Goal: Information Seeking & Learning: Compare options

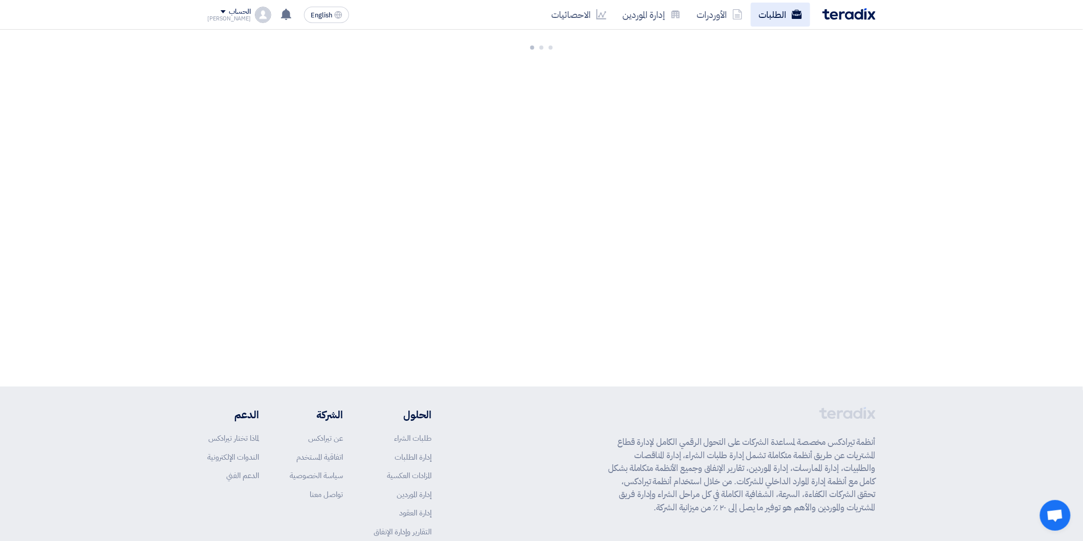
click at [776, 8] on link "الطلبات" at bounding box center [780, 15] width 59 height 24
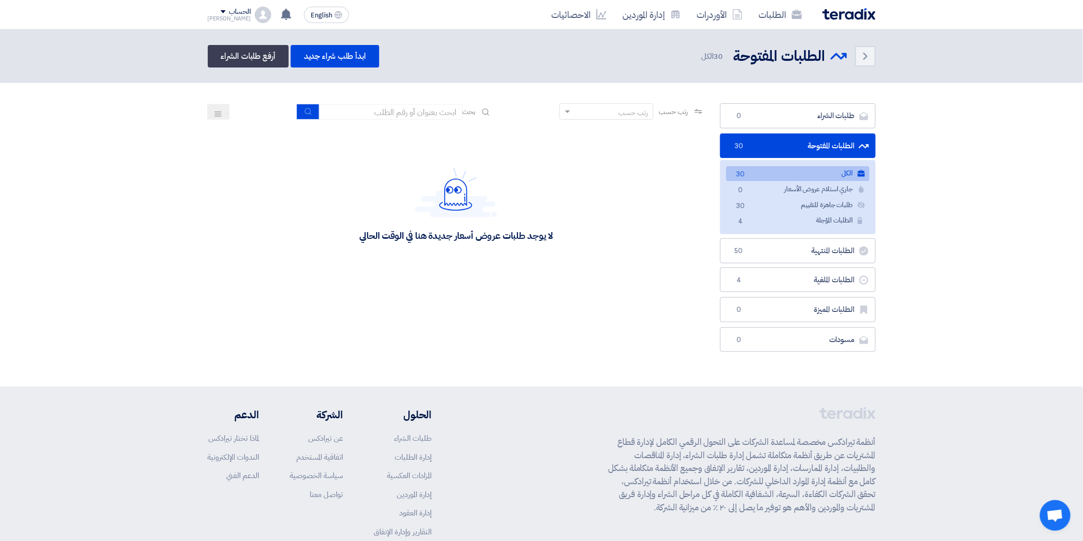
click at [522, 309] on div "رتب حسب رتب حسب بحث مجال الطلب مسؤول المشتريات نوع الطلب" at bounding box center [456, 230] width 512 height 254
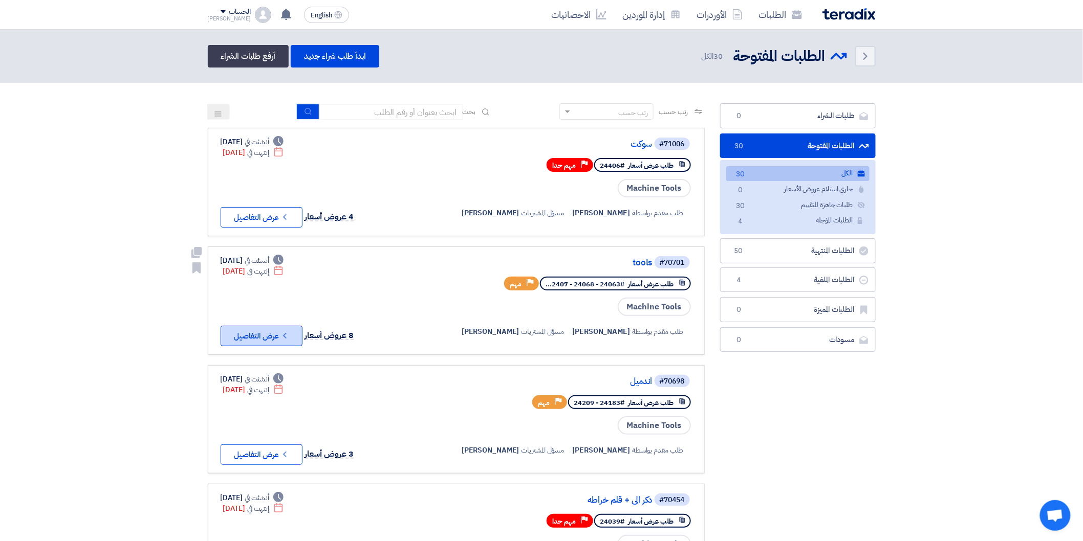
click at [290, 335] on button "Check details عرض التفاصيل" at bounding box center [261, 336] width 82 height 20
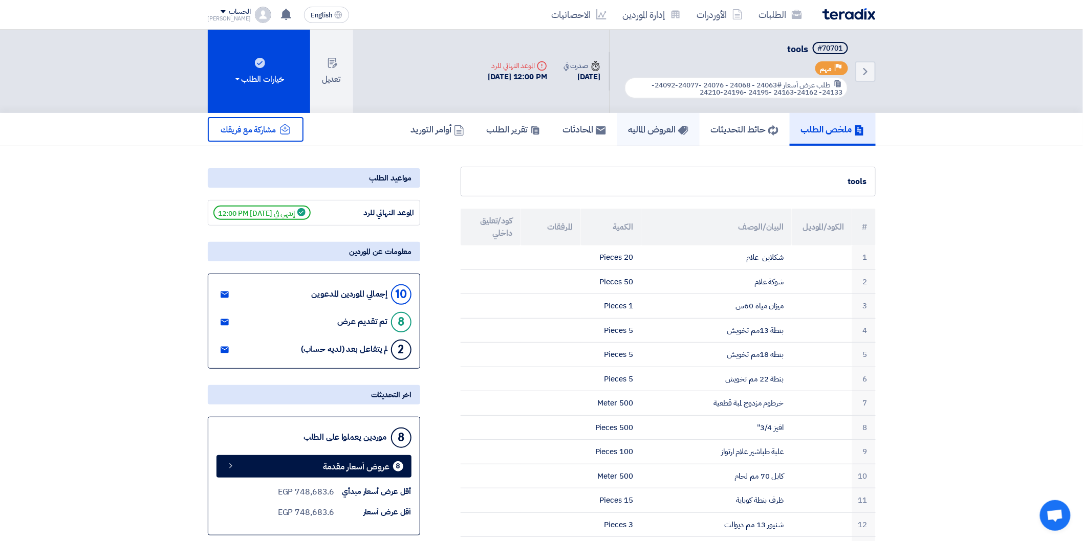
click at [628, 123] on h5 "العروض الماليه" at bounding box center [658, 129] width 60 height 12
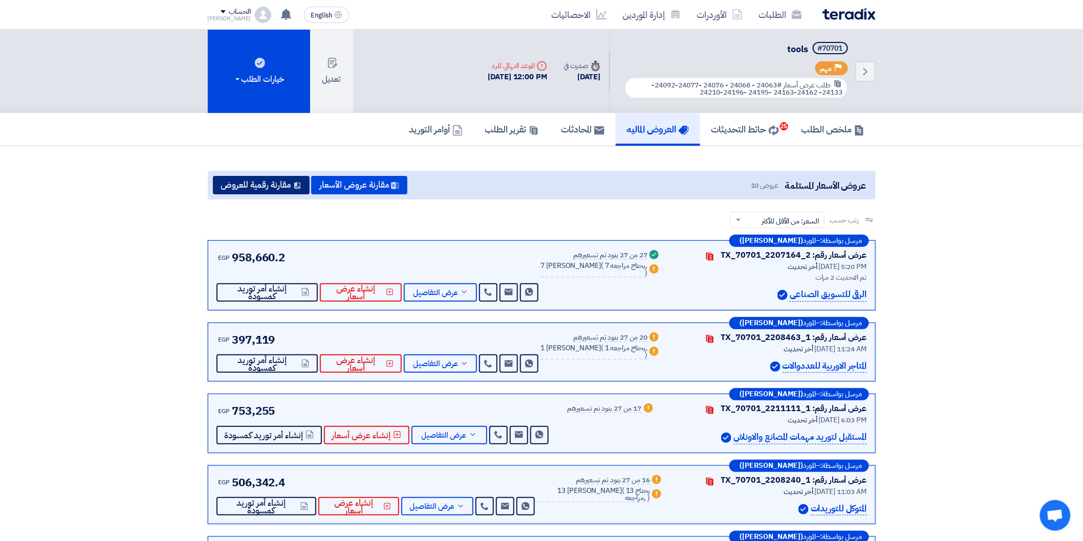
click at [272, 176] on button "مقارنة رقمية للعروض" at bounding box center [261, 185] width 97 height 18
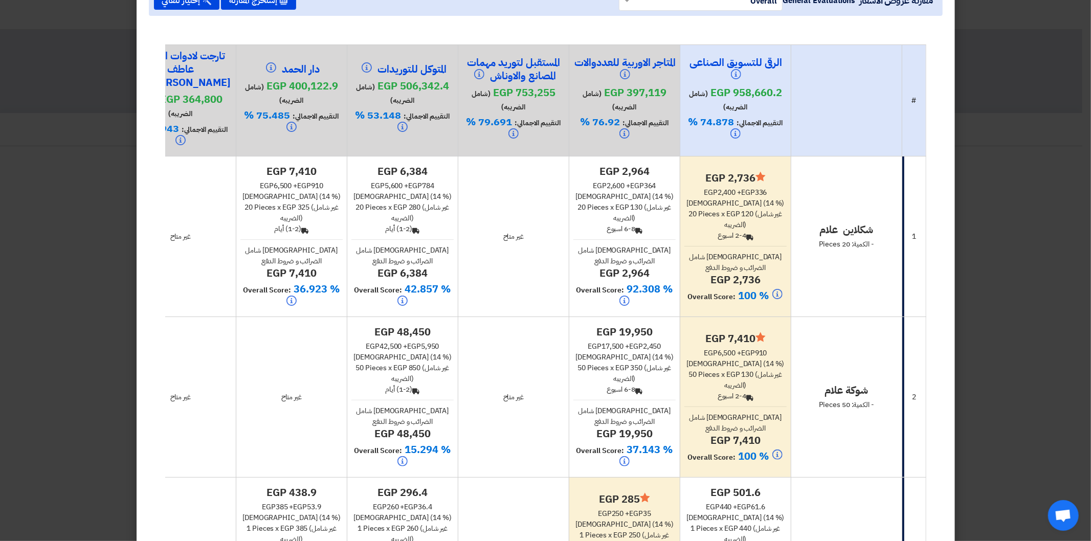
drag, startPoint x: 471, startPoint y: 269, endPoint x: 535, endPoint y: 240, distance: 70.1
click at [535, 240] on td "غير متاح" at bounding box center [513, 236] width 111 height 161
click at [514, 254] on td "غير متاح" at bounding box center [513, 236] width 111 height 161
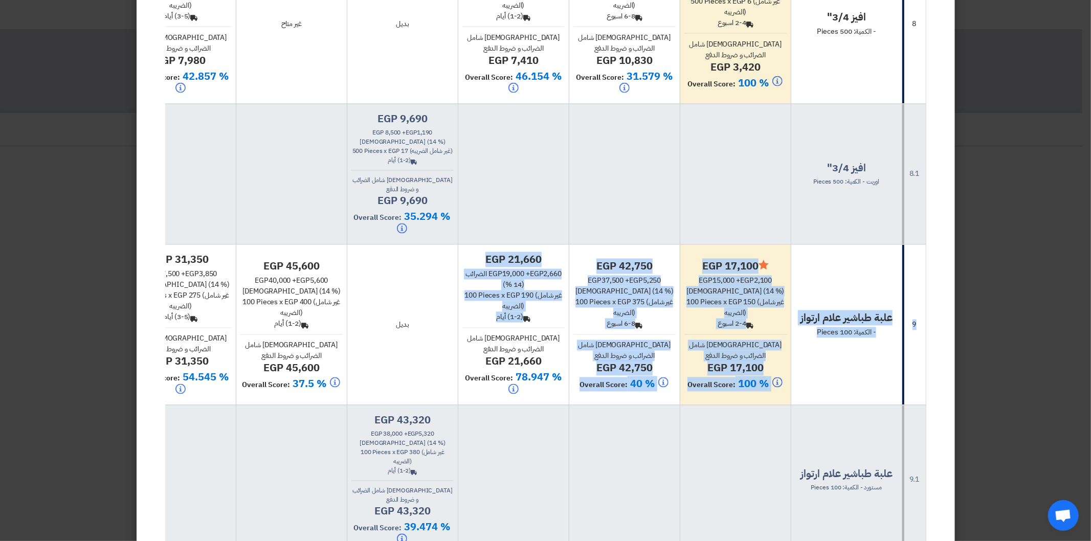
drag, startPoint x: 550, startPoint y: 314, endPoint x: 591, endPoint y: 288, distance: 48.5
click at [591, 288] on tr "9 علبة طباشير علام ارتواز - الكمية: 100 Pieces Minimize/Maximize Category egp 1…" at bounding box center [414, 325] width 1023 height 161
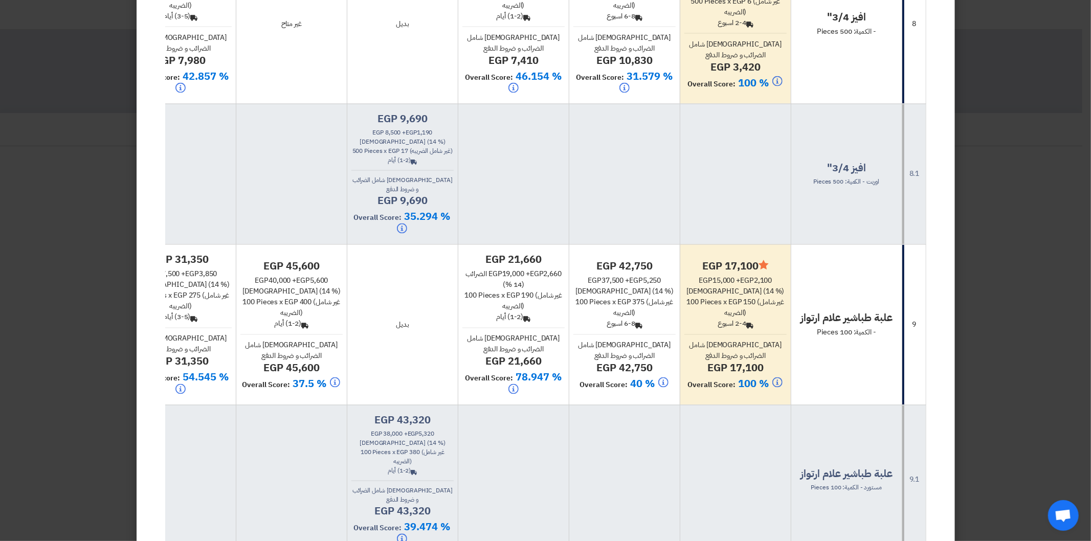
click at [470, 377] on h4 "Overall Score: 78.947 %" at bounding box center [513, 385] width 102 height 28
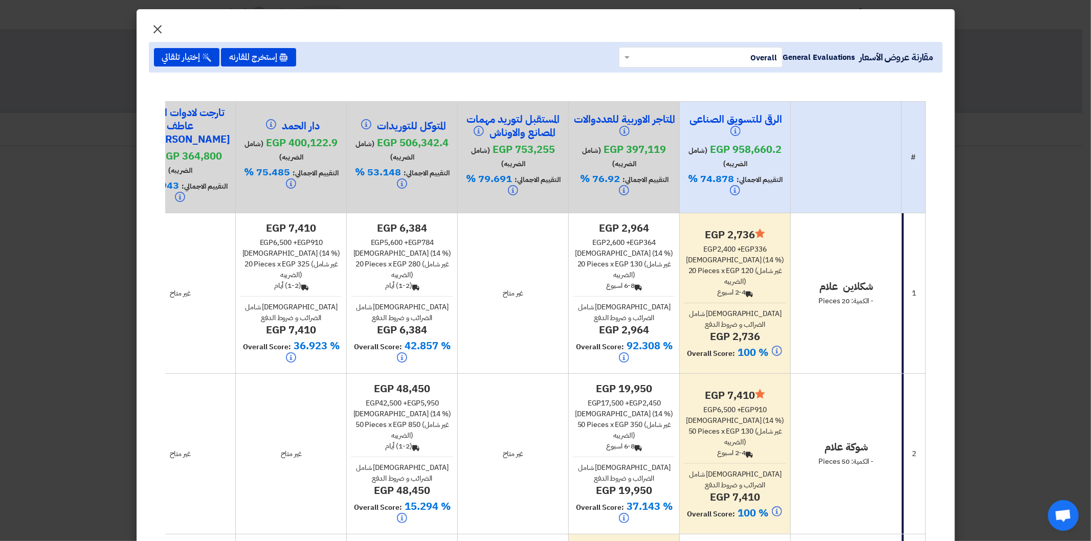
click at [144, 3] on modal-container "× مقارنة عروض الأسعار General Evaluations × Overall × إستخرج المقارنه إختيار تل…" at bounding box center [545, 270] width 1091 height 541
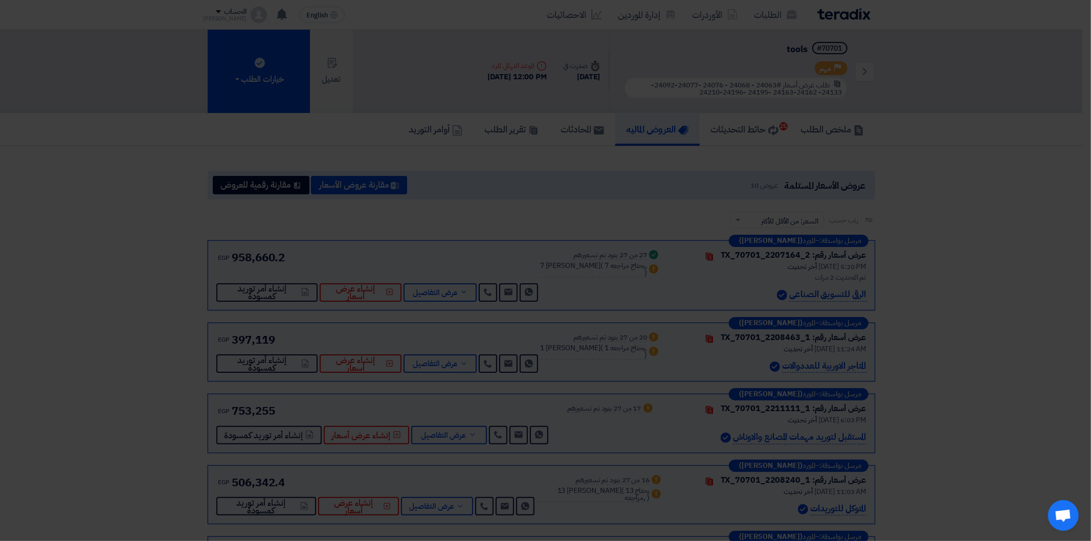
click at [162, 28] on button "إختيار تلقائي" at bounding box center [186, 32] width 65 height 18
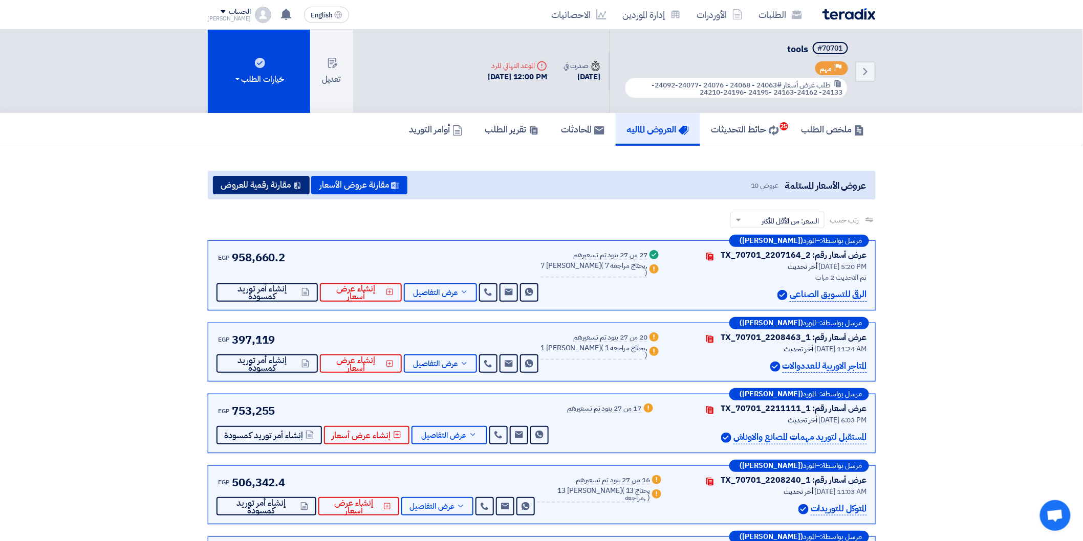
click at [269, 181] on button "مقارنة رقمية للعروض" at bounding box center [261, 185] width 97 height 18
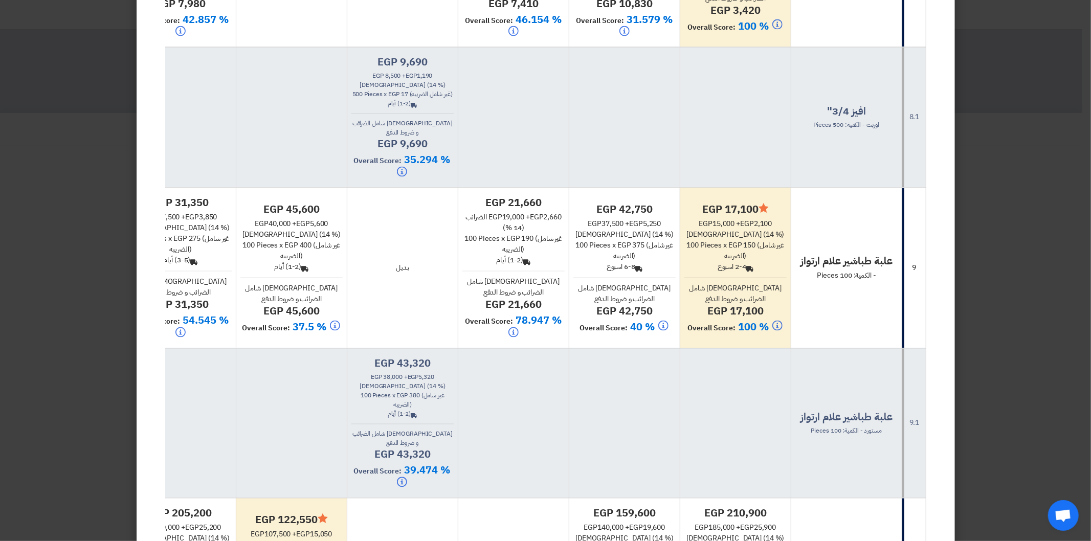
drag, startPoint x: 816, startPoint y: 276, endPoint x: 1036, endPoint y: 239, distance: 223.1
click at [1036, 239] on modal-container "× مقارنة عروض الأسعار General Evaluations × Overall × إستخرج المقارنه إختيار تل…" at bounding box center [545, 270] width 1091 height 541
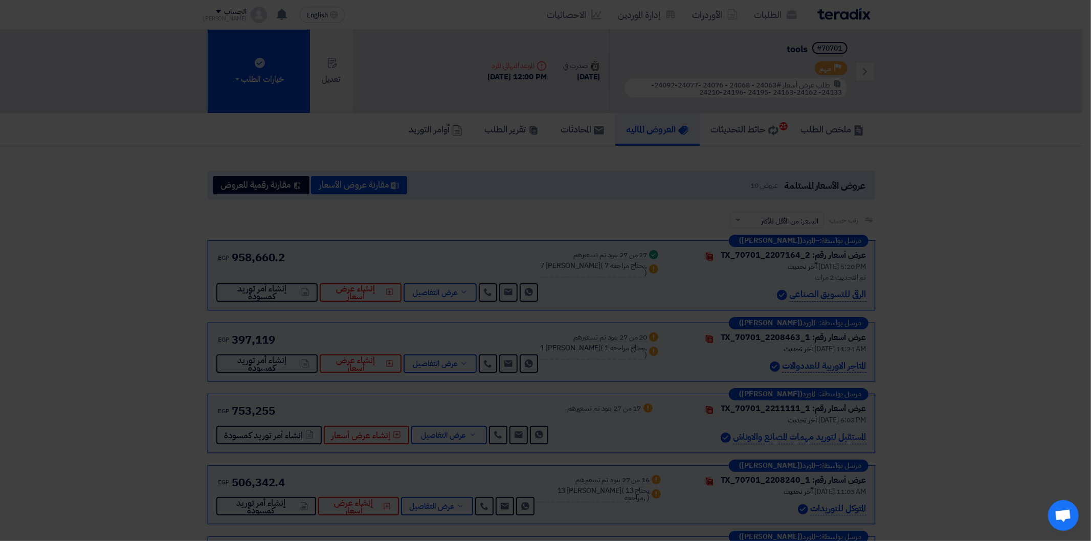
click at [849, 295] on td "علبة طباشير علام ارتواز - الكمية: 100 Pieces" at bounding box center [846, 242] width 111 height 161
